Goal: Connect with others: Connect with others

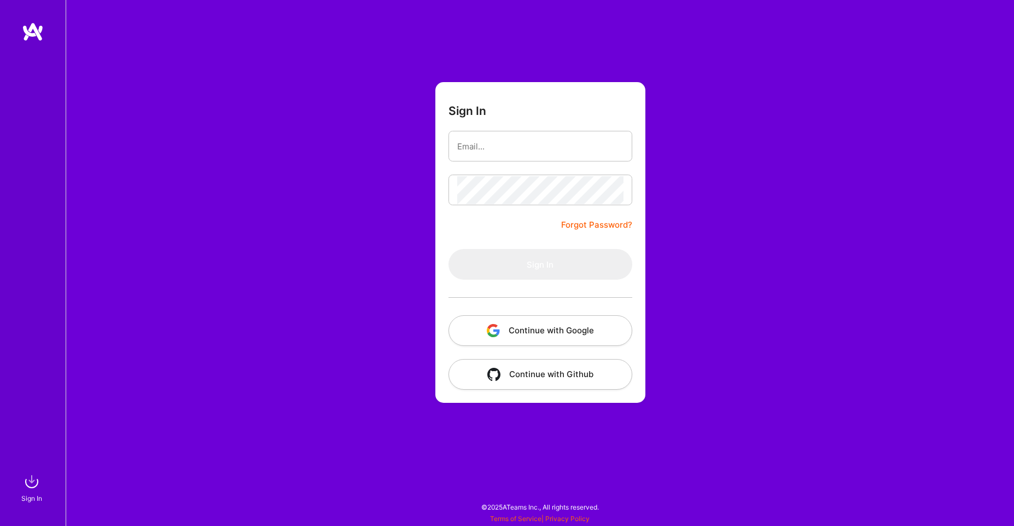
click at [546, 336] on button "Continue with Google" at bounding box center [541, 330] width 184 height 31
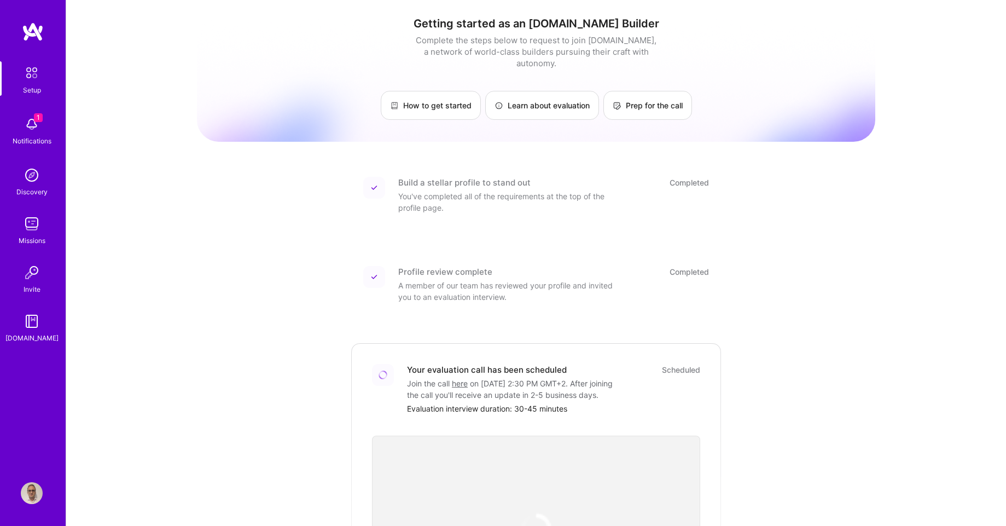
click at [38, 132] on img at bounding box center [32, 124] width 22 height 22
click at [865, 208] on div "1 Setup 1 Notifications Discovery Missions Invite [DOMAIN_NAME] Profile Close M…" at bounding box center [503, 388] width 1006 height 777
click at [36, 496] on img at bounding box center [32, 493] width 22 height 22
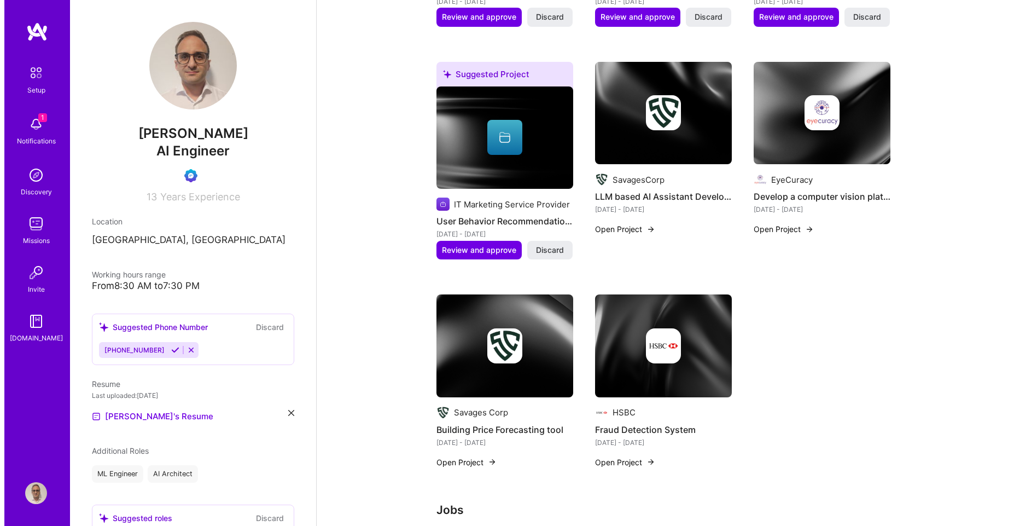
scroll to position [388, 0]
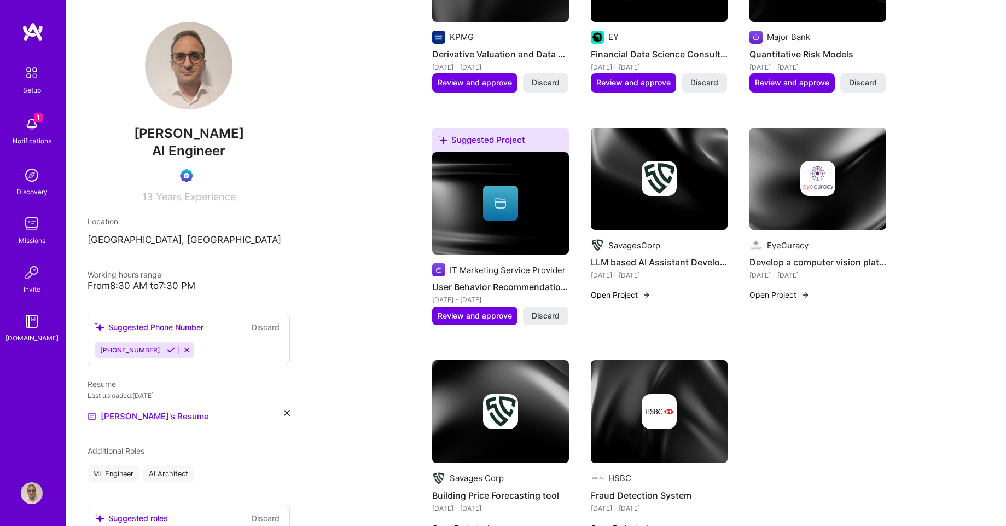
click at [629, 297] on button "Open Project" at bounding box center [621, 294] width 60 height 11
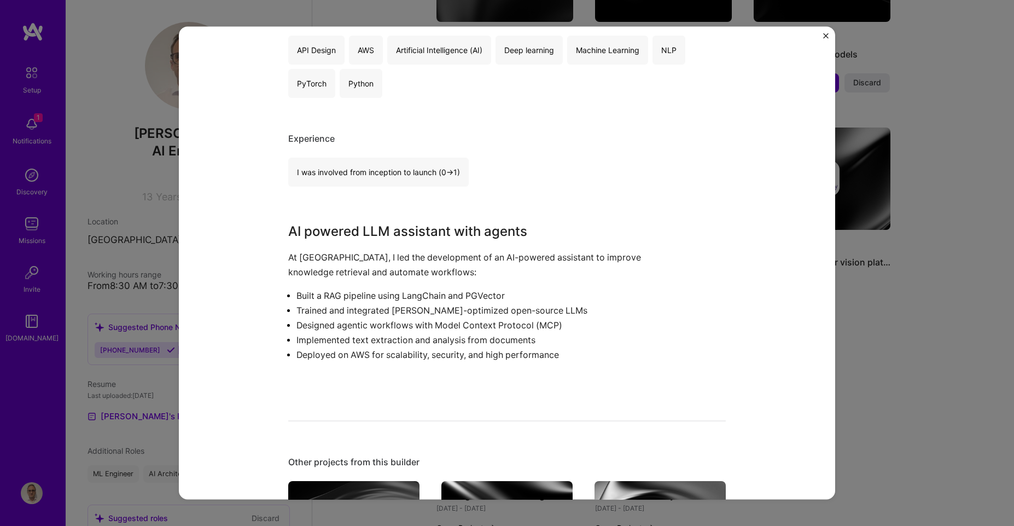
scroll to position [328, 0]
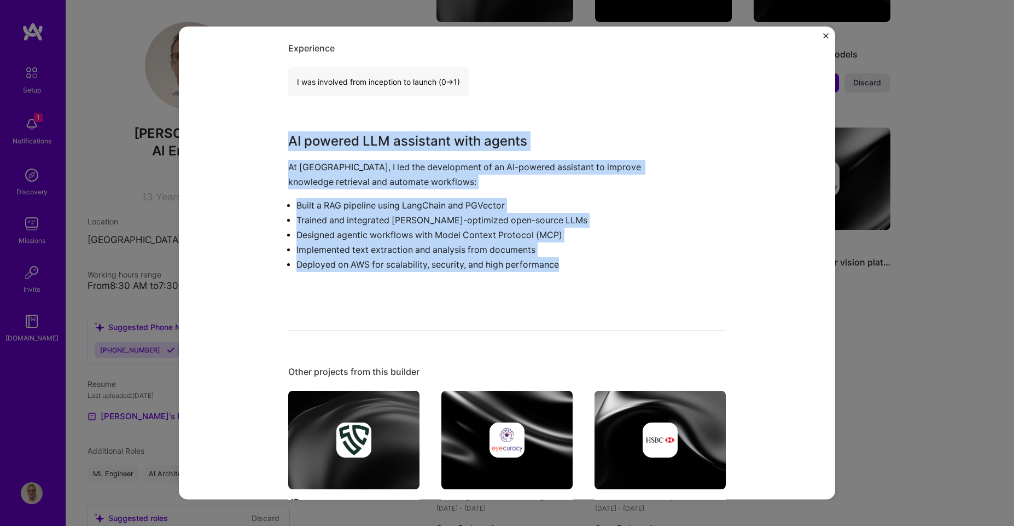
drag, startPoint x: 288, startPoint y: 137, endPoint x: 593, endPoint y: 265, distance: 330.7
click at [593, 265] on div "AI powered LLM assistant with agents At SavagesCorp, I led the development of a…" at bounding box center [466, 213] width 356 height 164
